Goal: Find specific page/section: Find specific page/section

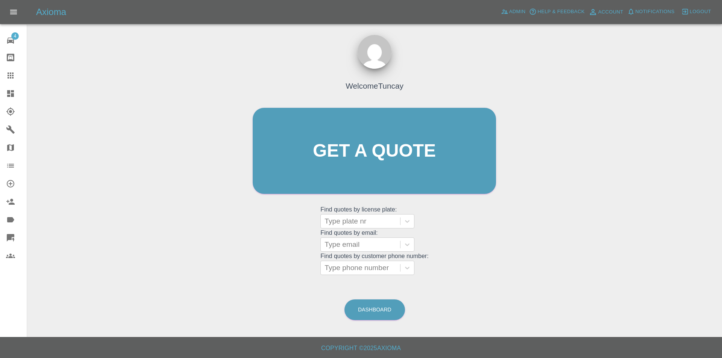
click at [2, 96] on link "Dashboard" at bounding box center [13, 94] width 27 height 18
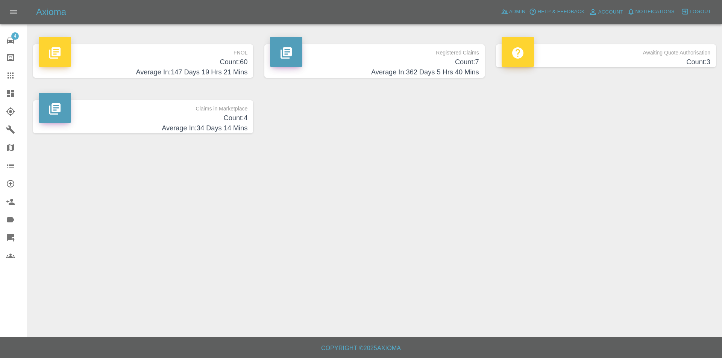
click at [148, 59] on h4 "Count: 60" at bounding box center [143, 62] width 209 height 10
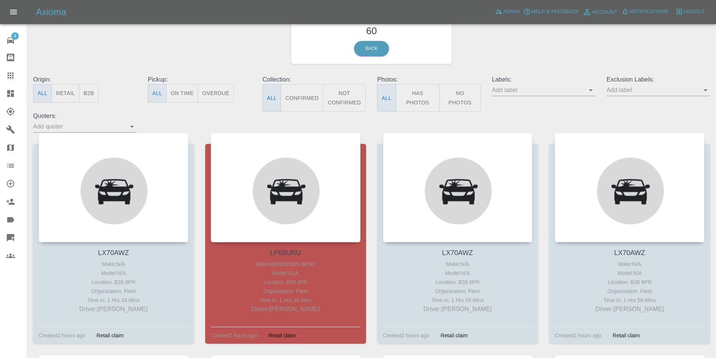
scroll to position [75, 0]
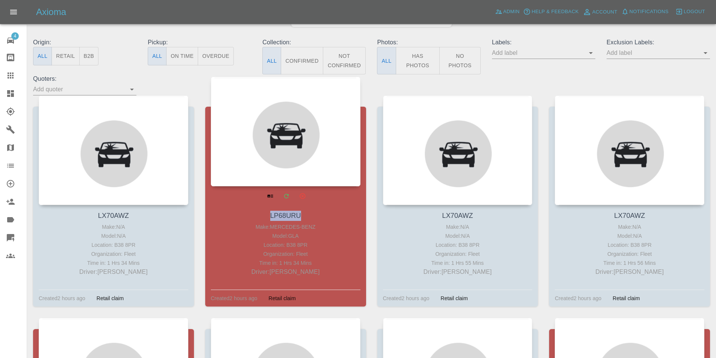
drag, startPoint x: 265, startPoint y: 212, endPoint x: 309, endPoint y: 216, distance: 44.6
click at [309, 216] on h4 "LP68URU" at bounding box center [286, 216] width 146 height 10
copy link "LP68URU"
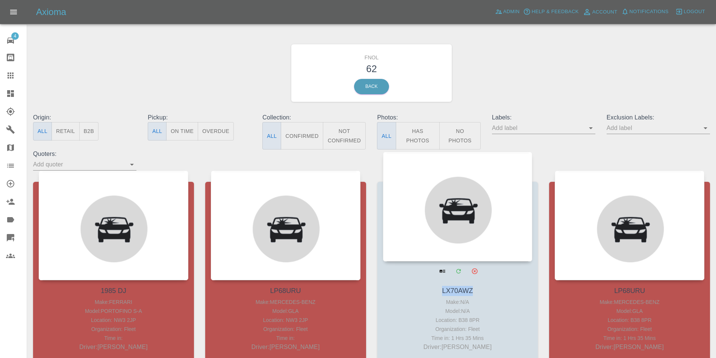
drag, startPoint x: 473, startPoint y: 291, endPoint x: 434, endPoint y: 291, distance: 39.1
click at [434, 291] on h4 "LX70AWZ" at bounding box center [458, 291] width 146 height 10
copy link "LX70AWZ"
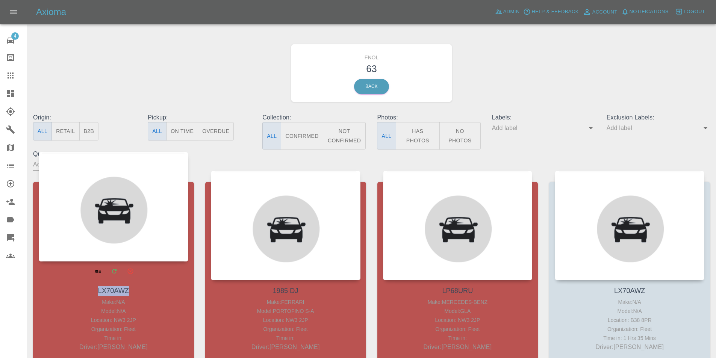
drag, startPoint x: 130, startPoint y: 289, endPoint x: 97, endPoint y: 292, distance: 32.8
click at [97, 292] on h4 "LX70AWZ" at bounding box center [114, 291] width 146 height 10
copy link "LX70AWZ"
click at [118, 221] on div at bounding box center [114, 207] width 150 height 110
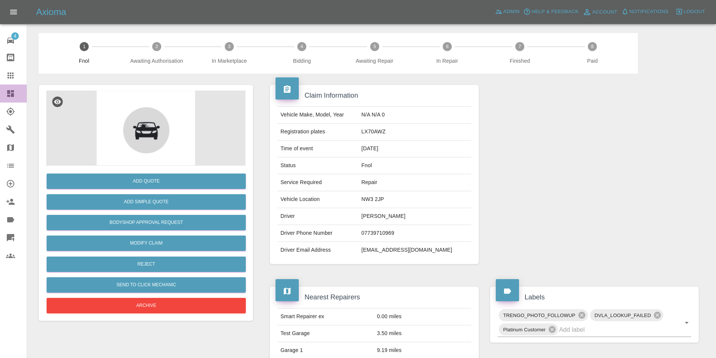
click at [18, 100] on link "Dashboard" at bounding box center [13, 94] width 27 height 18
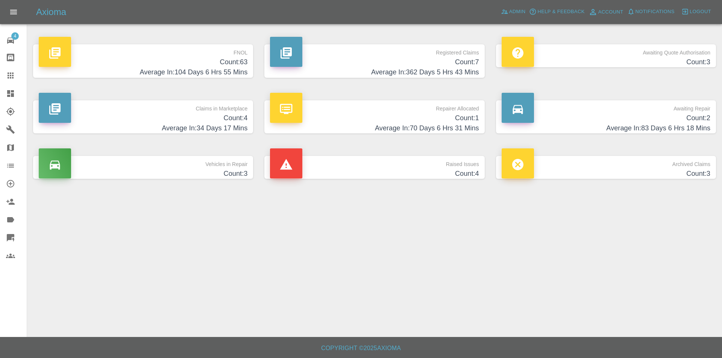
click at [151, 56] on p "FNOL" at bounding box center [143, 50] width 209 height 13
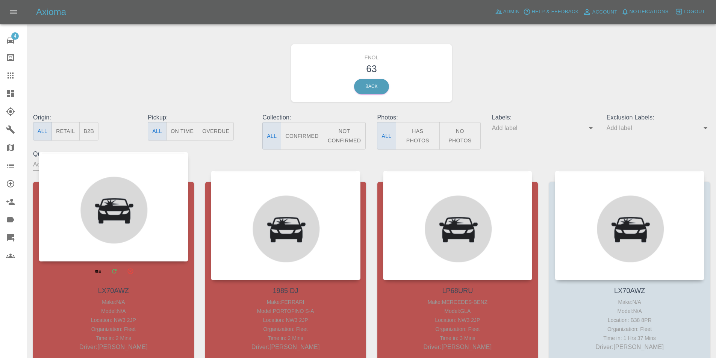
click at [71, 206] on div at bounding box center [114, 207] width 150 height 110
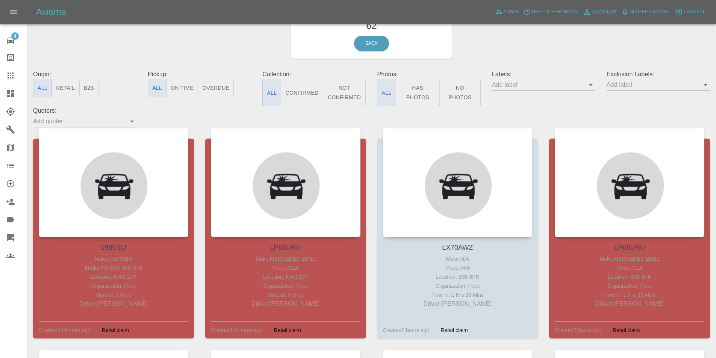
scroll to position [71, 0]
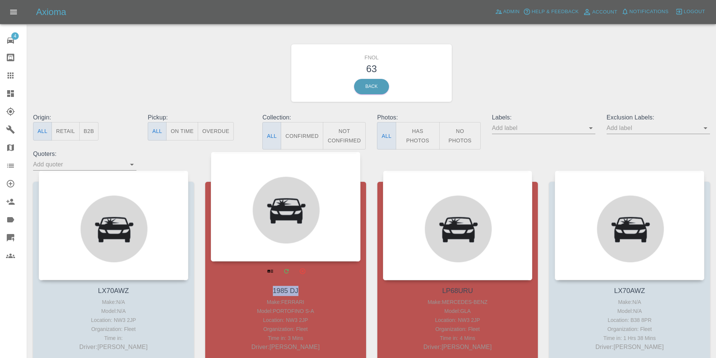
copy link "1985 DJ"
drag, startPoint x: 265, startPoint y: 291, endPoint x: 307, endPoint y: 289, distance: 42.6
click at [307, 289] on h4 "1985 DJ" at bounding box center [286, 291] width 146 height 10
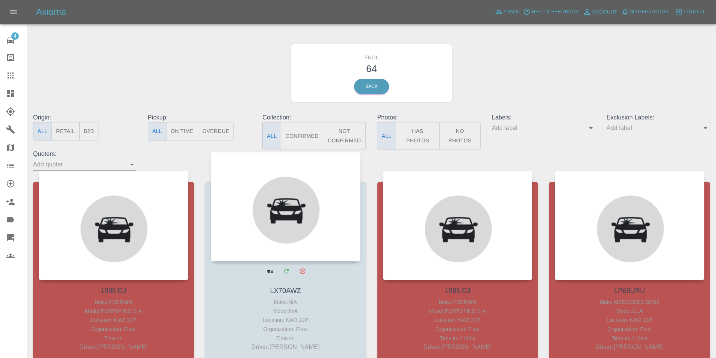
scroll to position [38, 0]
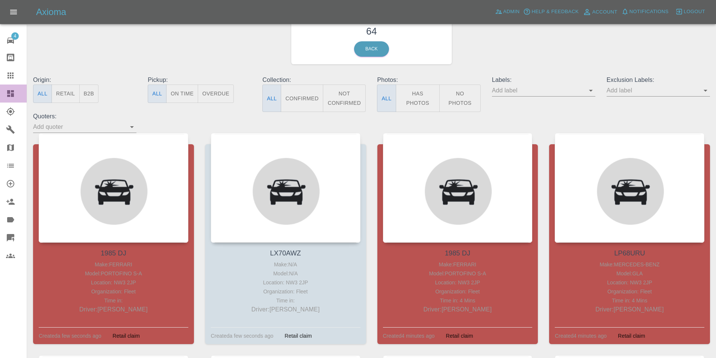
click at [11, 94] on icon at bounding box center [10, 93] width 7 height 7
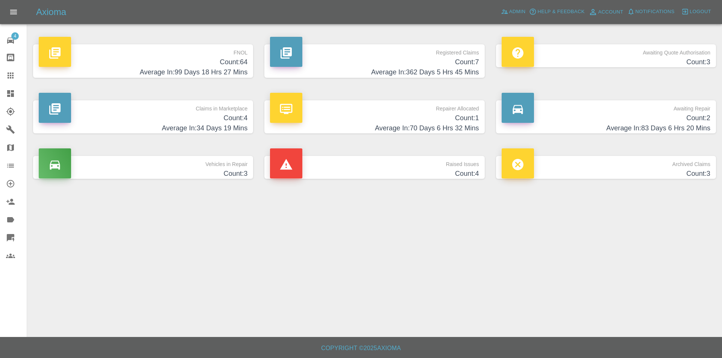
click at [330, 64] on h4 "Count: 7" at bounding box center [374, 62] width 209 height 10
